Goal: Task Accomplishment & Management: Manage account settings

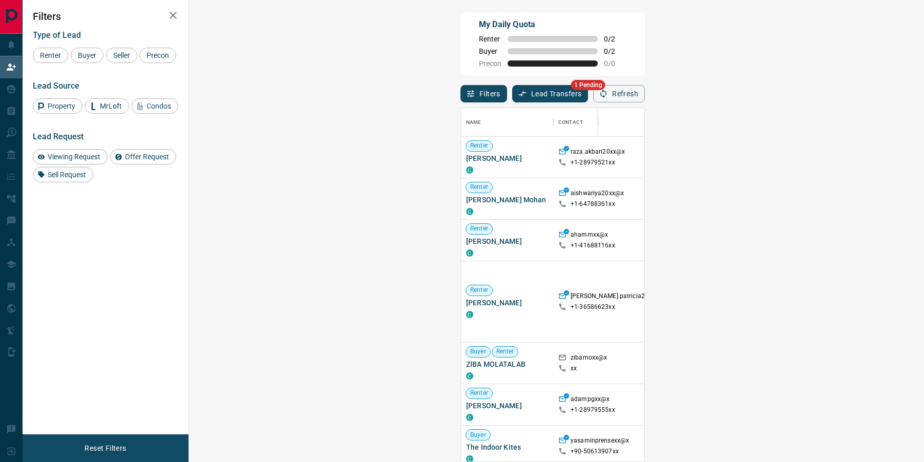
scroll to position [353, 713]
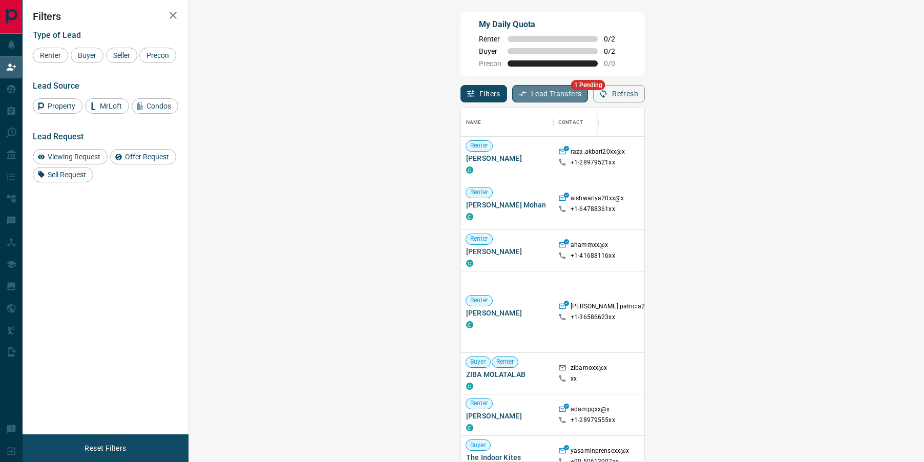
click at [512, 97] on button "Lead Transfers" at bounding box center [550, 93] width 76 height 17
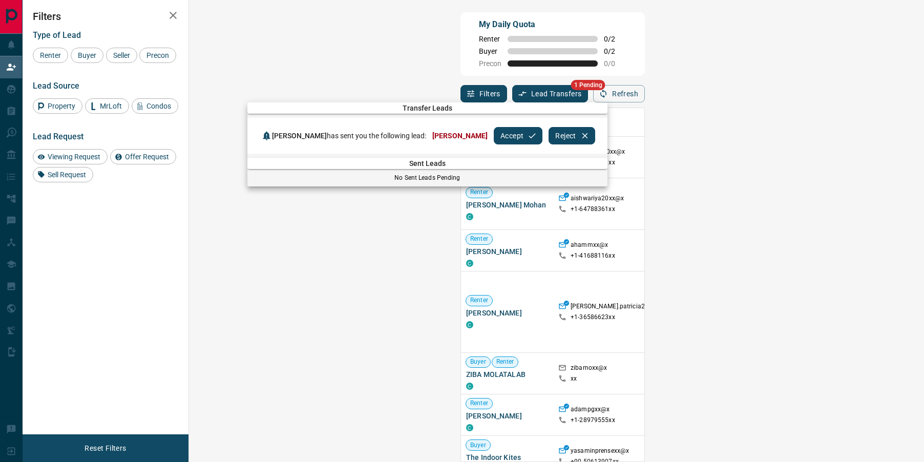
click at [501, 136] on button "Accept" at bounding box center [518, 135] width 49 height 17
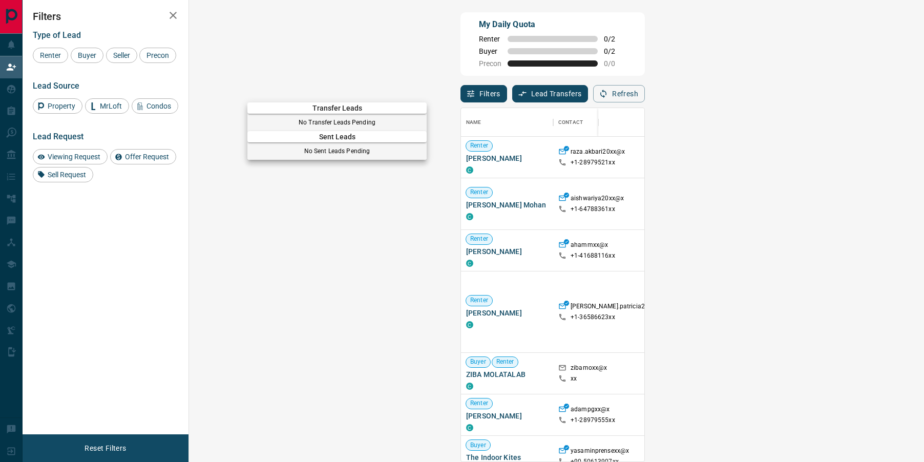
click at [542, 87] on div at bounding box center [462, 231] width 924 height 462
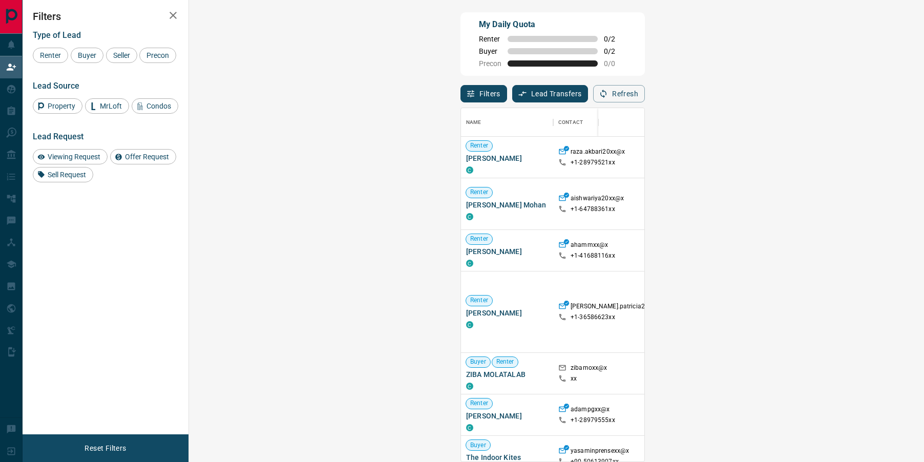
click at [857, 309] on span "Viewing Request ( 3 )" at bounding box center [885, 311] width 56 height 7
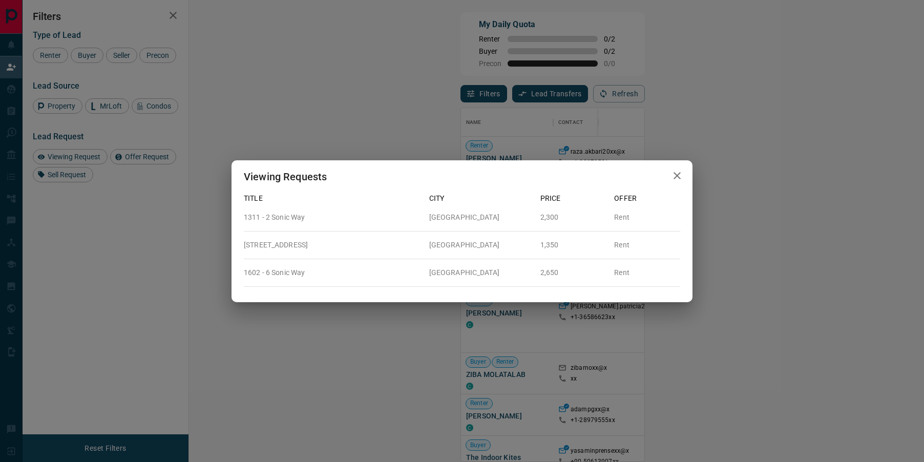
click at [681, 175] on icon "button" at bounding box center [677, 176] width 12 height 12
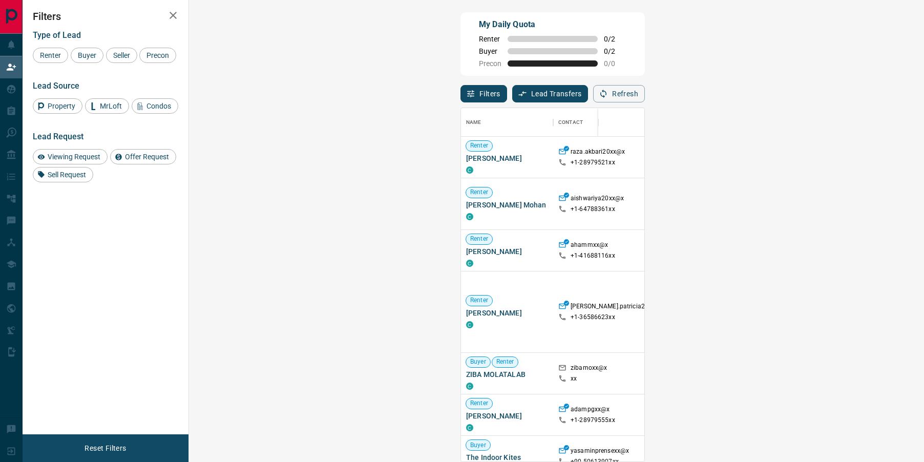
click at [857, 372] on span "Viewing Request ( 1 )" at bounding box center [885, 373] width 56 height 7
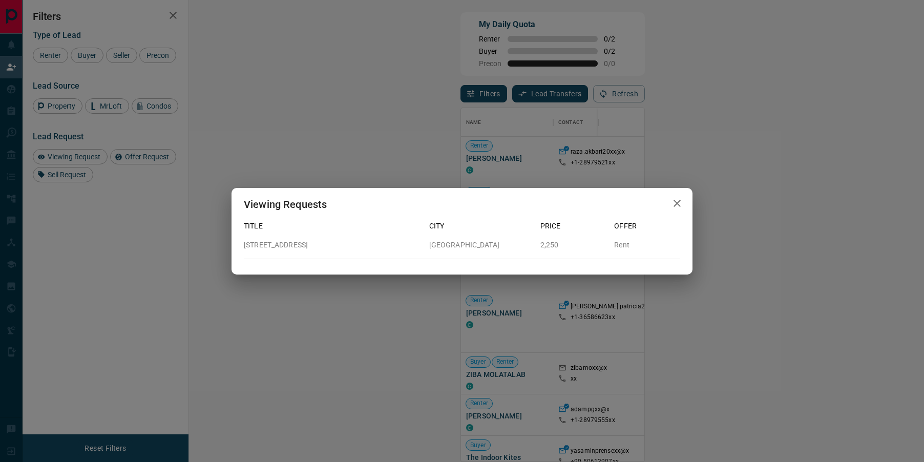
click at [673, 204] on icon "button" at bounding box center [677, 203] width 12 height 12
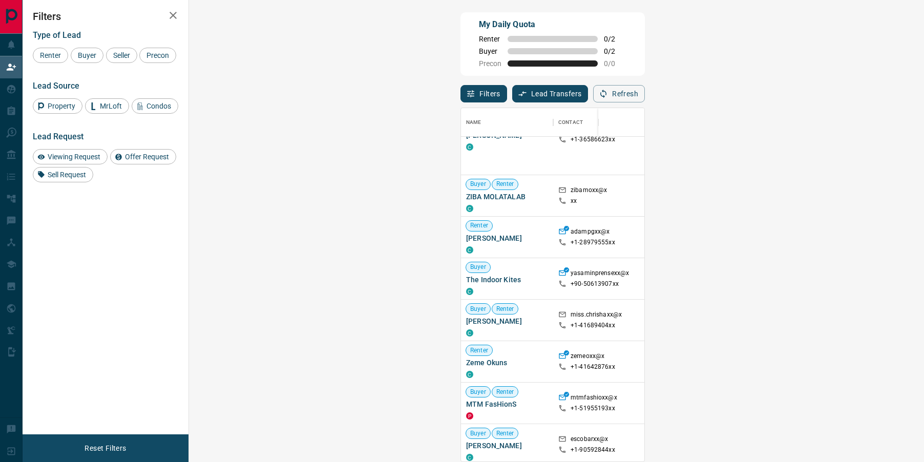
scroll to position [214, 0]
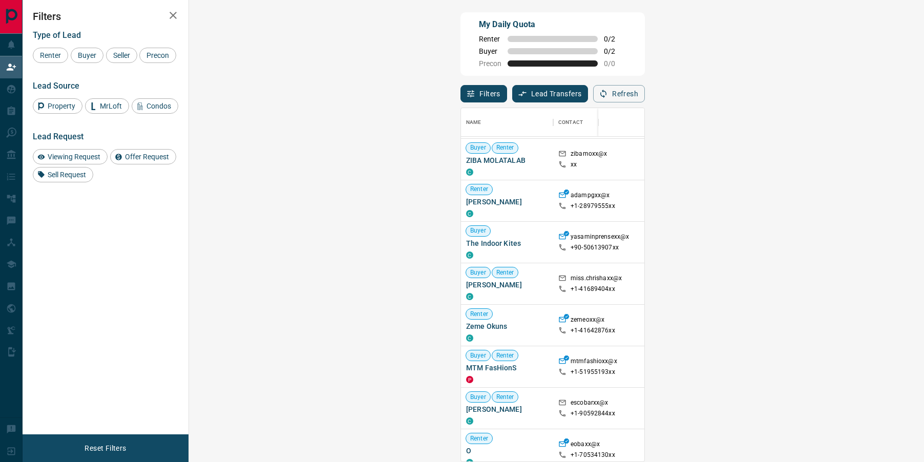
click at [857, 284] on span "Viewing Request ( 1 )" at bounding box center [885, 283] width 56 height 7
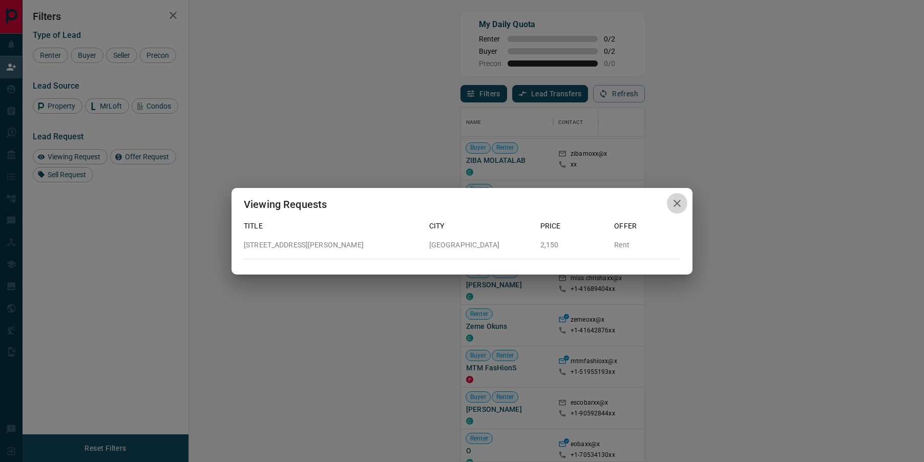
click at [679, 201] on icon "button" at bounding box center [677, 203] width 7 height 7
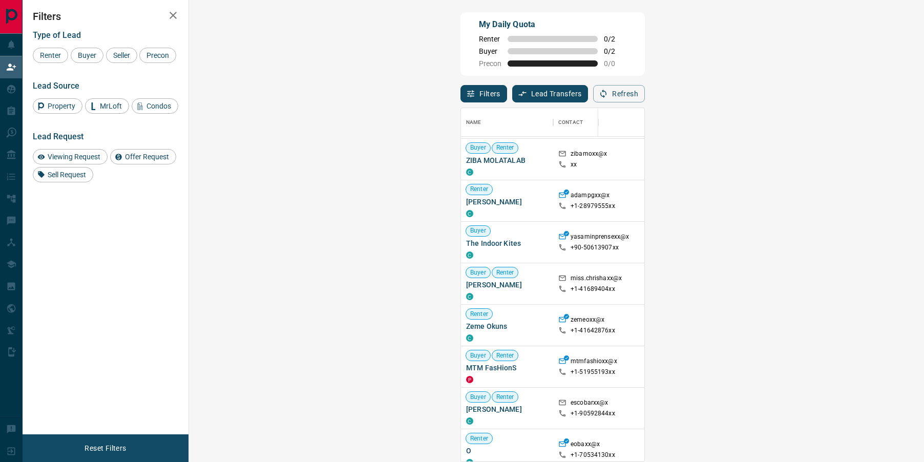
click at [857, 405] on span "Viewing Request ( 1 )" at bounding box center [885, 408] width 56 height 7
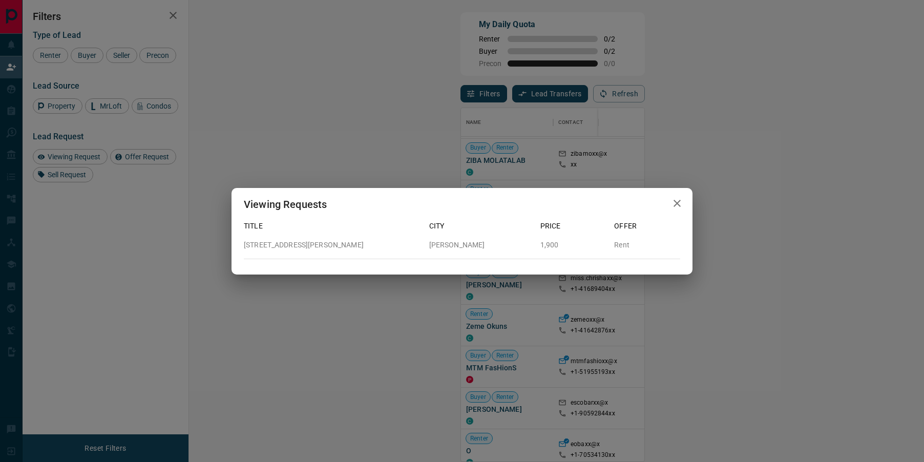
click at [677, 203] on icon "button" at bounding box center [677, 203] width 7 height 7
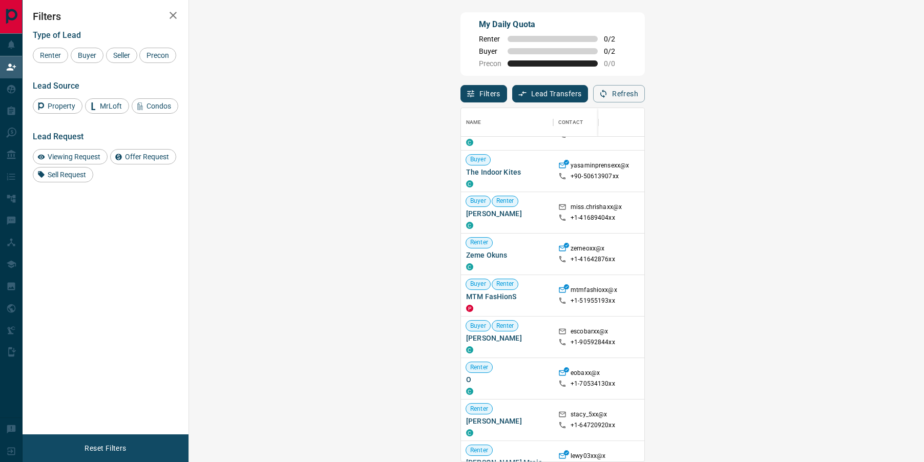
scroll to position [358, 0]
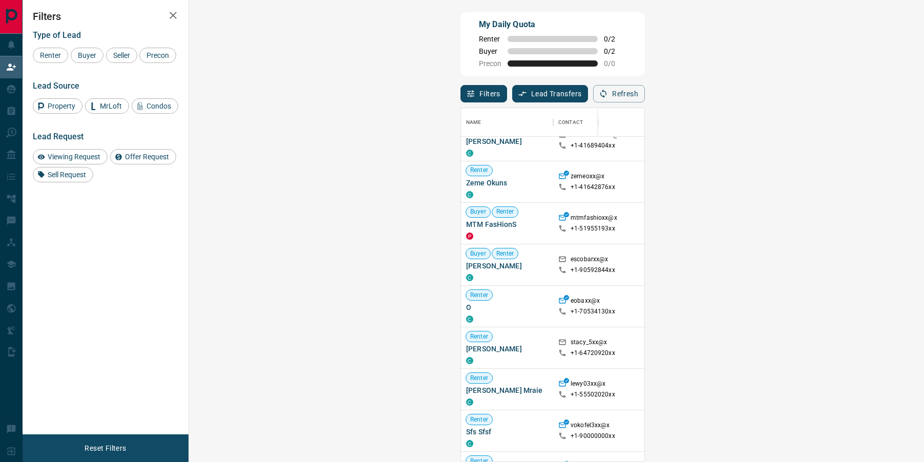
click at [857, 264] on span "Viewing Request ( 1 )" at bounding box center [885, 264] width 56 height 7
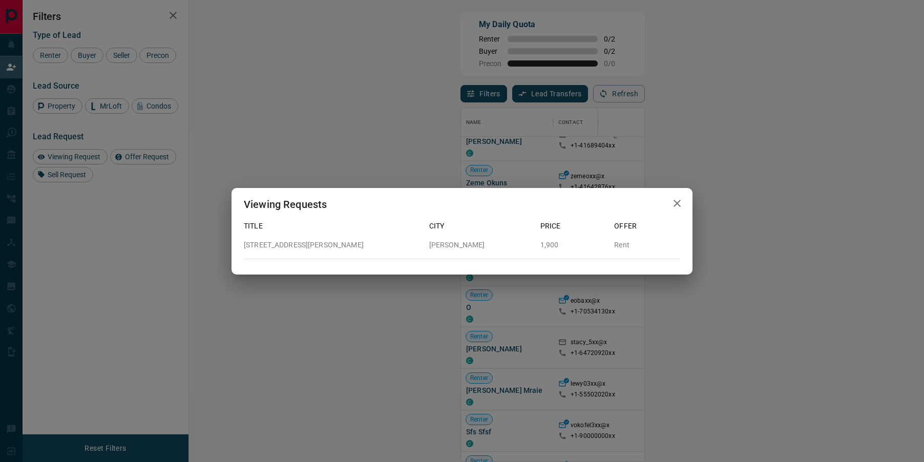
click at [677, 205] on icon "button" at bounding box center [677, 203] width 12 height 12
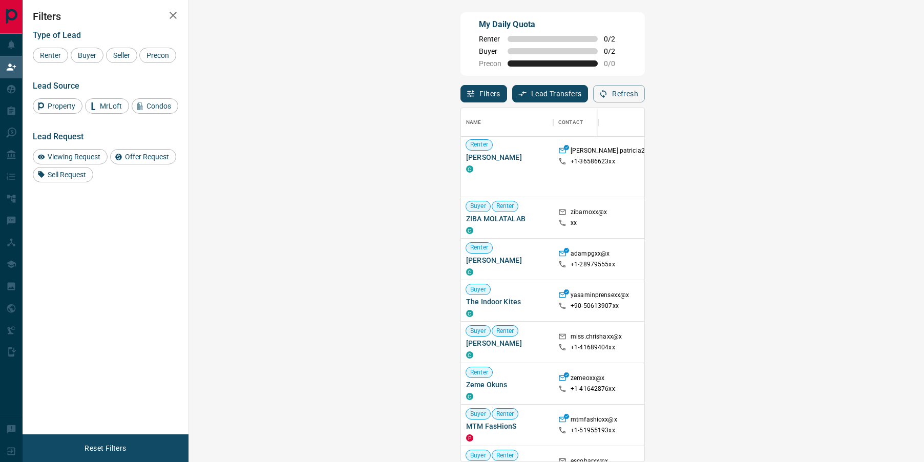
scroll to position [157, 0]
click at [857, 341] on span "Viewing Request ( 1 )" at bounding box center [885, 340] width 56 height 7
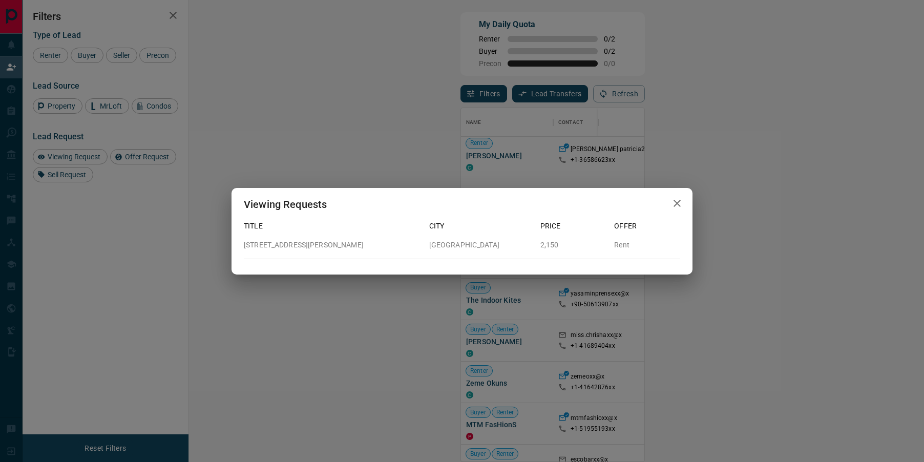
click at [673, 205] on icon "button" at bounding box center [677, 203] width 12 height 12
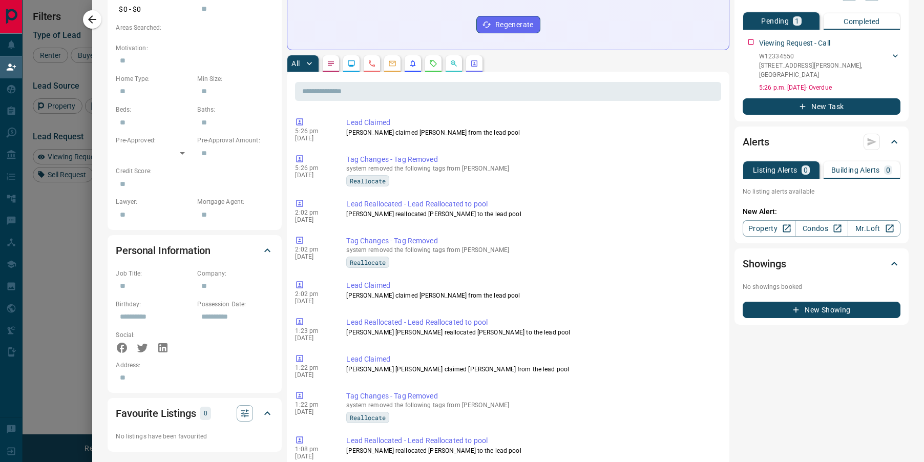
scroll to position [0, 0]
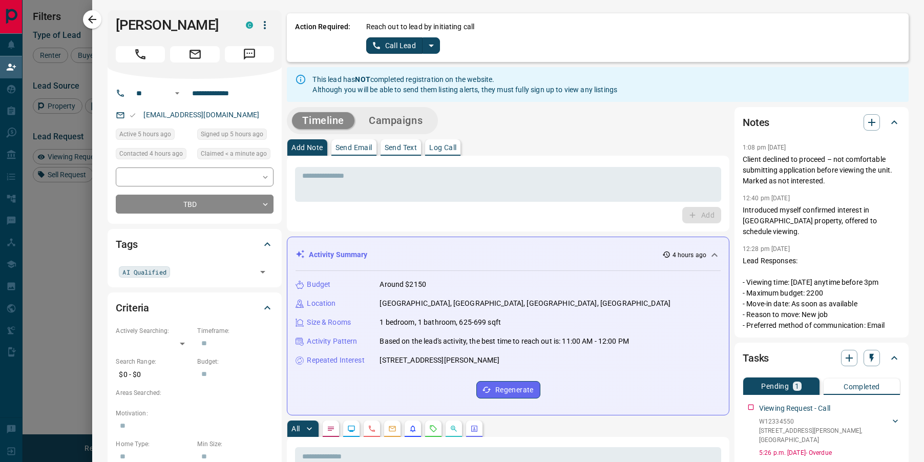
click at [433, 47] on icon "split button" at bounding box center [431, 45] width 12 height 12
click at [408, 82] on li "Log Manual Call" at bounding box center [402, 80] width 63 height 15
click at [390, 48] on button "Log Manual Call" at bounding box center [400, 45] width 68 height 16
click at [375, 46] on button "Yes" at bounding box center [376, 45] width 20 height 16
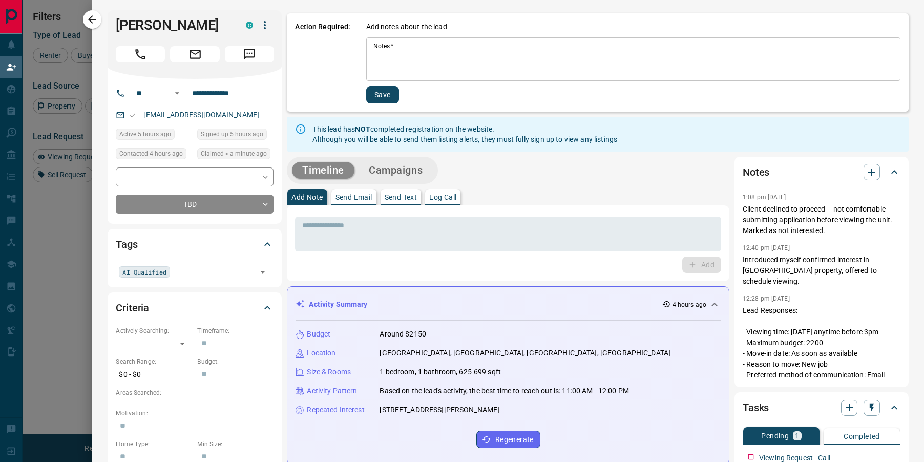
click at [400, 59] on textarea "Notes   *" at bounding box center [634, 59] width 520 height 35
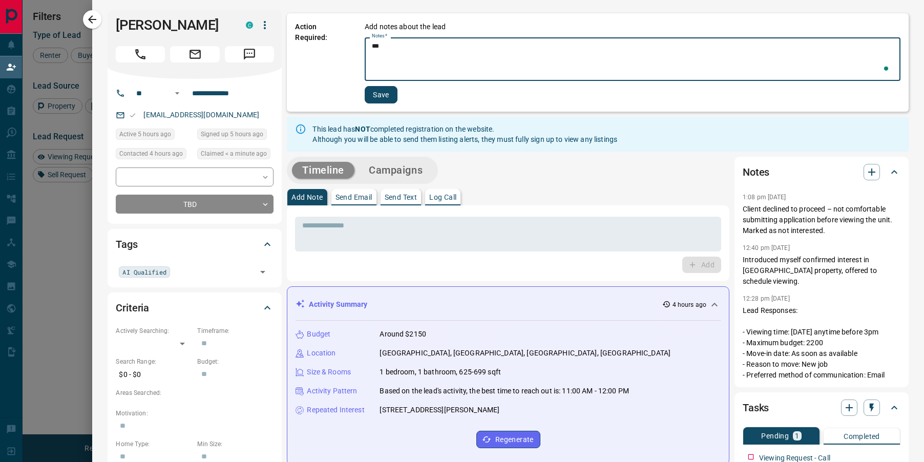
type textarea "***"
click at [389, 99] on button "Save" at bounding box center [381, 94] width 33 height 17
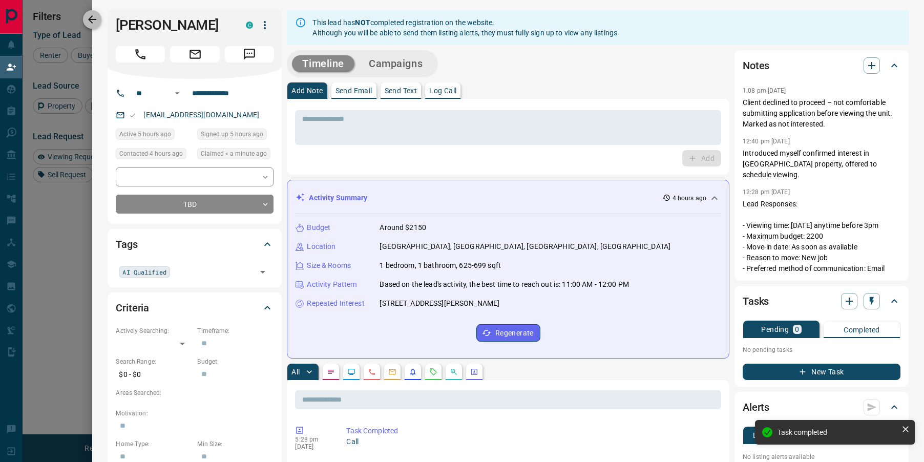
click at [93, 18] on icon "button" at bounding box center [92, 19] width 12 height 12
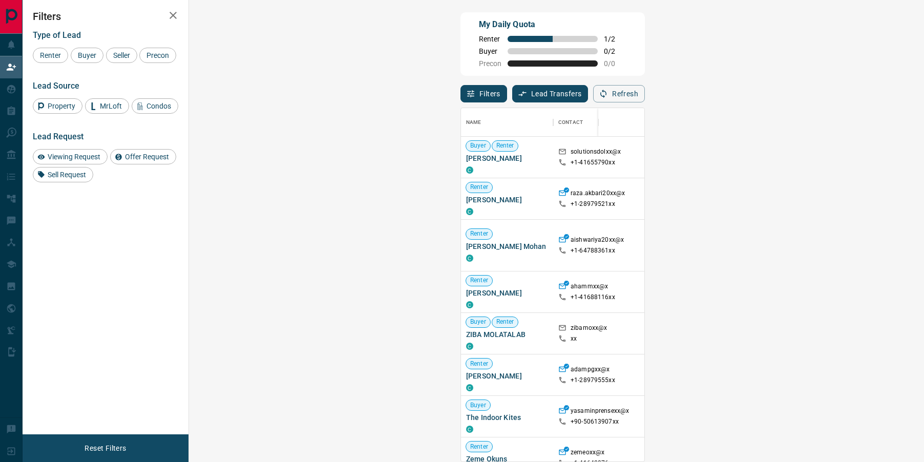
click at [645, 94] on button "Refresh" at bounding box center [619, 93] width 52 height 17
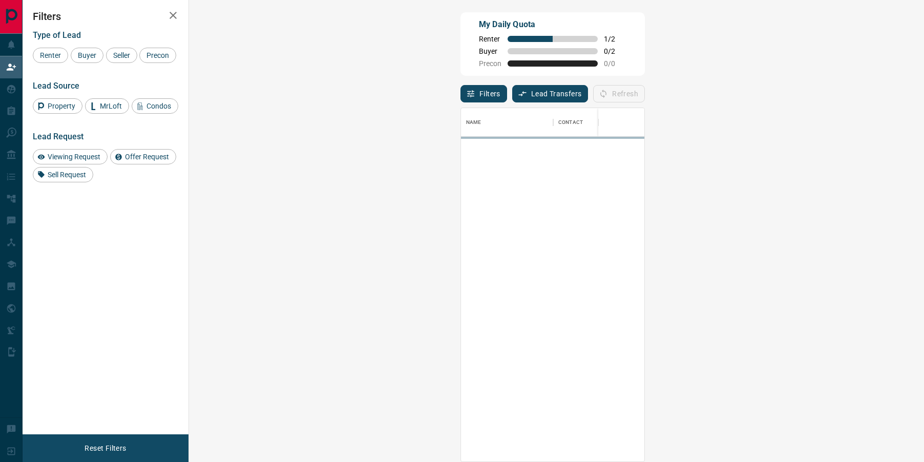
scroll to position [1, 1]
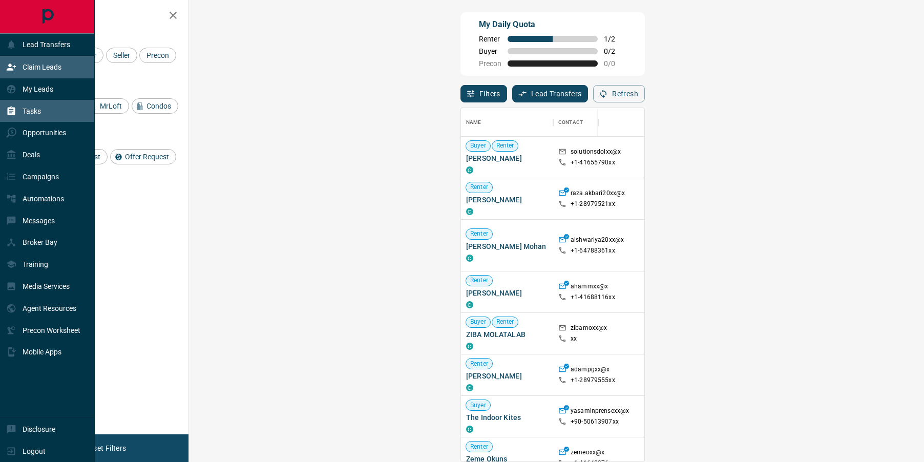
click at [21, 105] on div "Tasks" at bounding box center [23, 110] width 35 height 17
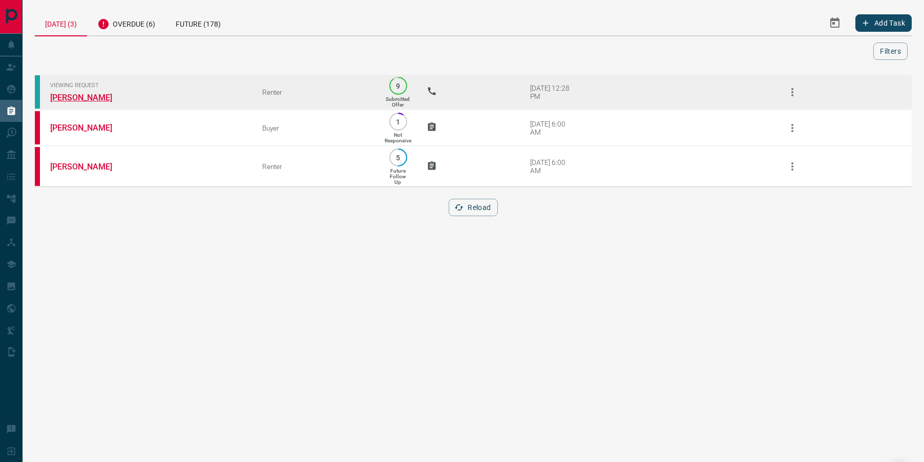
click at [74, 94] on link "[PERSON_NAME]" at bounding box center [88, 98] width 77 height 10
